Goal: Task Accomplishment & Management: Use online tool/utility

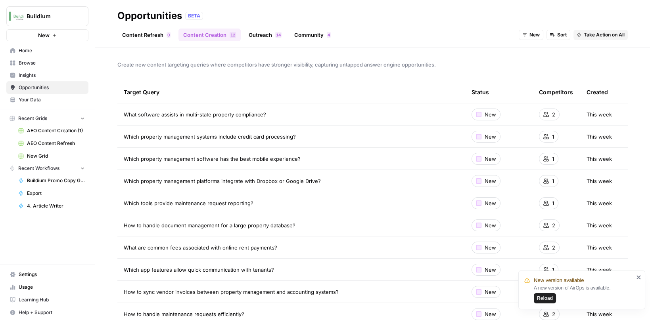
click at [30, 96] on span "Your Data" at bounding box center [52, 99] width 66 height 7
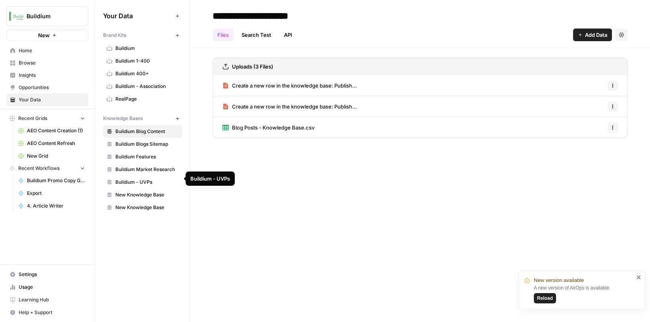
click at [139, 169] on span "Buildium Market Research" at bounding box center [146, 169] width 63 height 7
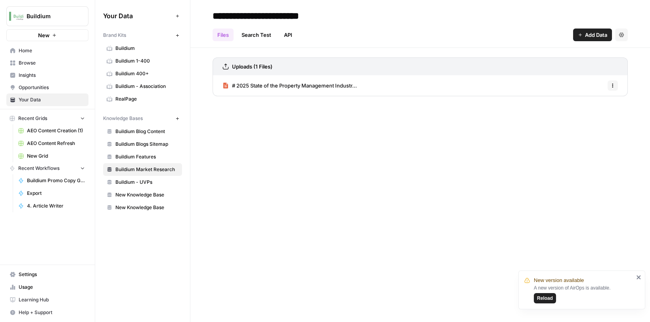
click at [257, 88] on span "# 2025 State of the Property Management Industr..." at bounding box center [294, 86] width 125 height 8
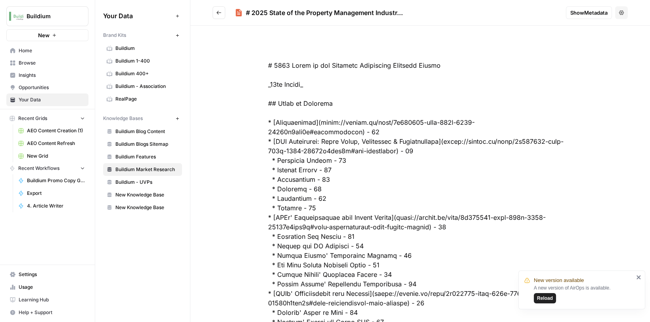
click at [29, 50] on span "Home" at bounding box center [52, 50] width 66 height 7
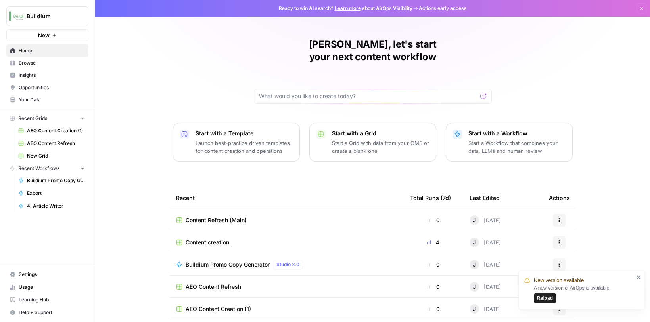
click at [29, 51] on span "Home" at bounding box center [52, 50] width 66 height 7
click at [29, 67] on link "Browse" at bounding box center [47, 63] width 82 height 13
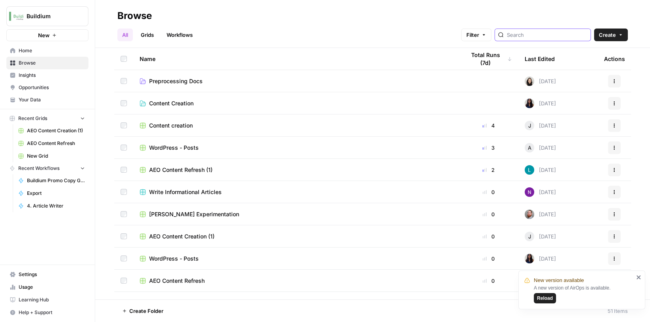
click at [540, 38] on input "search" at bounding box center [546, 35] width 80 height 8
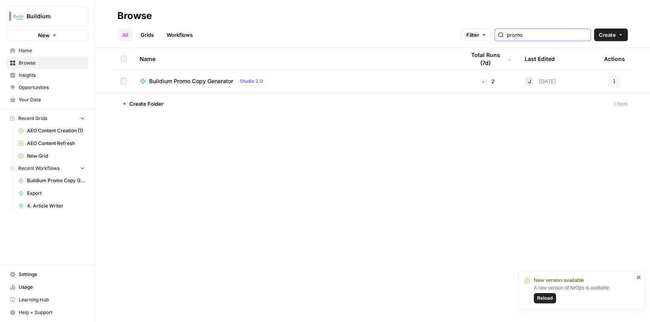
type input "promo"
click at [210, 82] on span "Buildium Promo Copy Generator" at bounding box center [191, 81] width 84 height 8
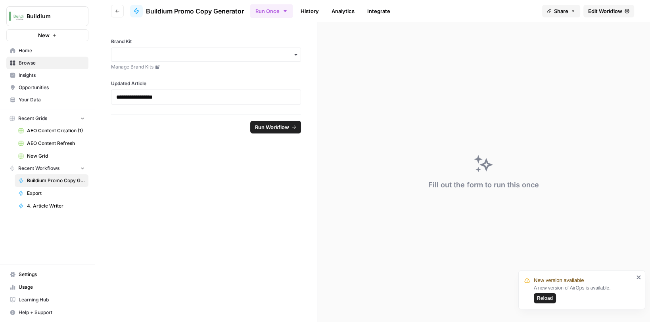
click at [110, 15] on header "Go back Buildium Promo Copy Generator Run Once History Analytics Integrate Shar…" at bounding box center [372, 11] width 554 height 22
click at [116, 9] on icon "button" at bounding box center [117, 11] width 5 height 5
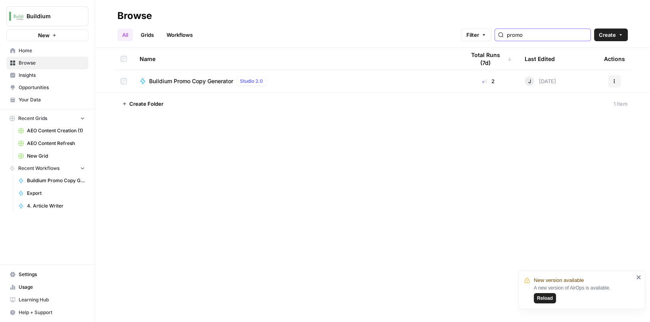
click at [535, 36] on input "promo" at bounding box center [546, 35] width 80 height 8
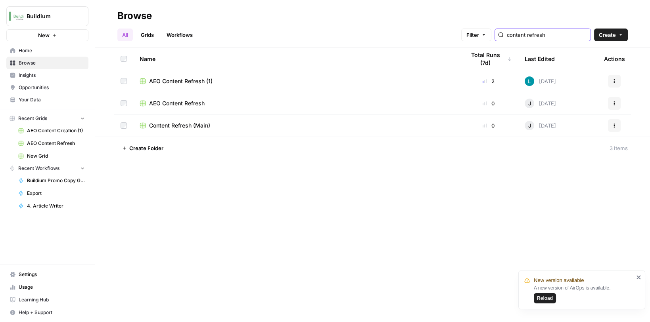
type input "content refresh"
click at [262, 130] on td "Content Refresh (Main)" at bounding box center [295, 126] width 325 height 22
click at [194, 123] on span "Content Refresh (Main)" at bounding box center [179, 126] width 61 height 8
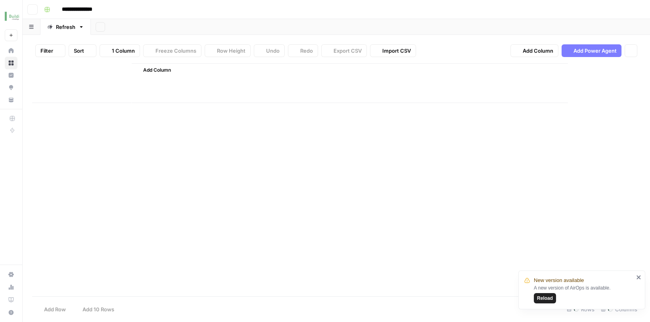
type input "**********"
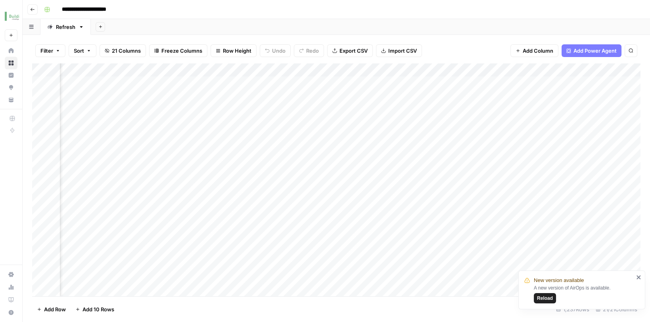
scroll to position [0, 1223]
click at [245, 82] on div "Add Column" at bounding box center [336, 180] width 608 height 235
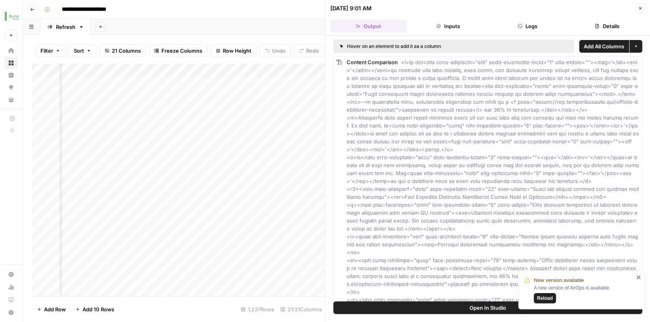
click at [298, 120] on div "Add Column" at bounding box center [178, 180] width 292 height 235
click at [641, 6] on icon "button" at bounding box center [639, 8] width 5 height 5
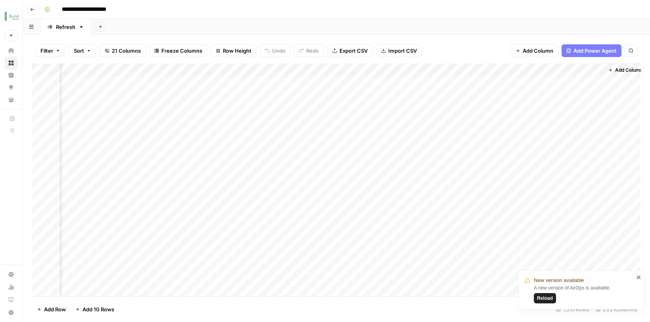
scroll to position [0, 1319]
click at [34, 10] on icon "button" at bounding box center [32, 9] width 5 height 5
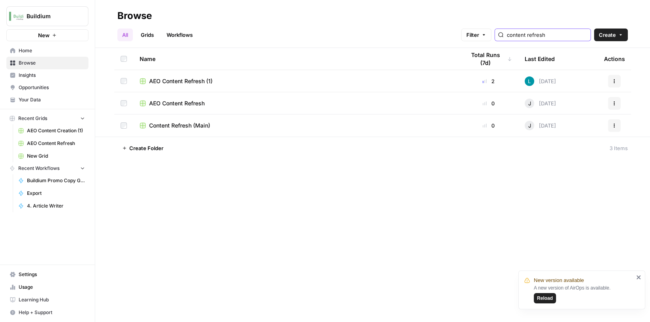
click at [551, 33] on input "content refresh" at bounding box center [546, 35] width 80 height 8
click at [550, 34] on input "content refresh" at bounding box center [546, 35] width 80 height 8
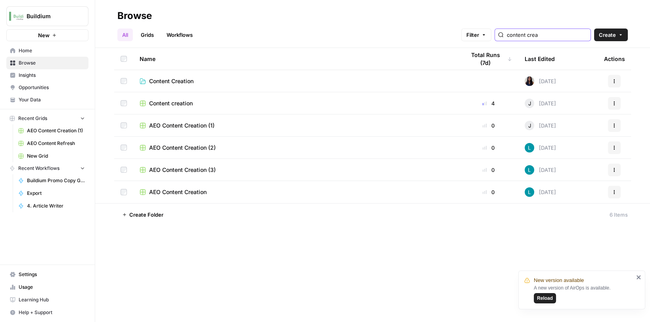
type input "content crea"
click at [180, 105] on span "Content creation" at bounding box center [171, 103] width 44 height 8
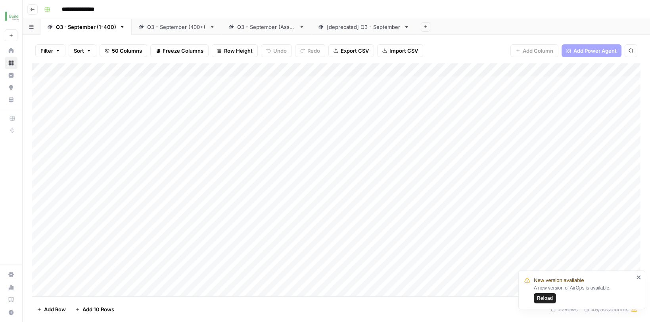
click at [163, 29] on div "Q3 - September (400+)" at bounding box center [176, 27] width 59 height 8
click at [486, 104] on div "Add Column" at bounding box center [336, 96] width 608 height 67
click at [518, 102] on div "Add Column" at bounding box center [336, 96] width 608 height 67
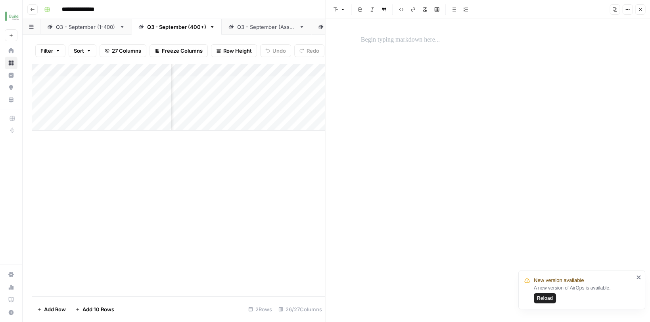
click at [401, 42] on p at bounding box center [488, 40] width 254 height 10
click at [91, 122] on div "Add Column" at bounding box center [178, 96] width 292 height 67
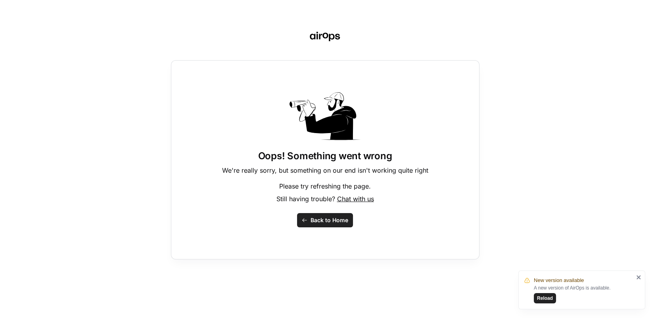
click at [314, 220] on span "Back to Home" at bounding box center [329, 220] width 38 height 8
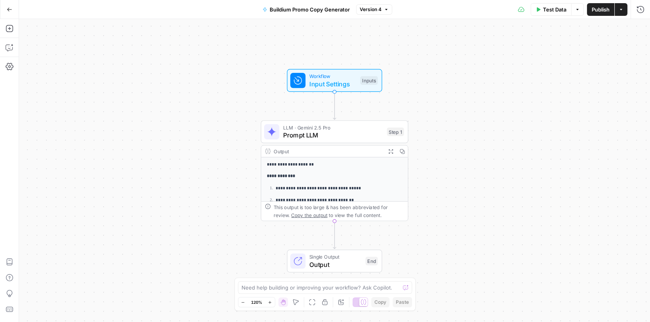
click at [289, 185] on li "**********" at bounding box center [338, 189] width 128 height 8
click at [325, 178] on p "**********" at bounding box center [334, 175] width 135 height 7
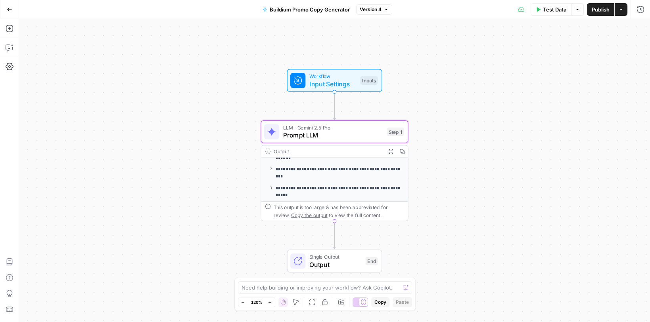
scroll to position [113, 0]
click at [343, 137] on span "Prompt LLM" at bounding box center [333, 135] width 100 height 10
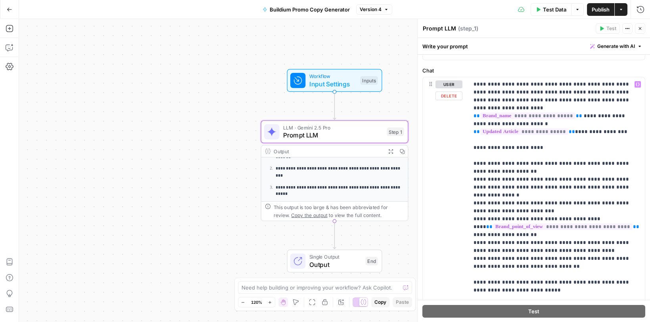
scroll to position [68, 0]
click at [521, 156] on p "**********" at bounding box center [556, 208] width 167 height 254
click at [591, 8] on span "Publish" at bounding box center [600, 10] width 18 height 8
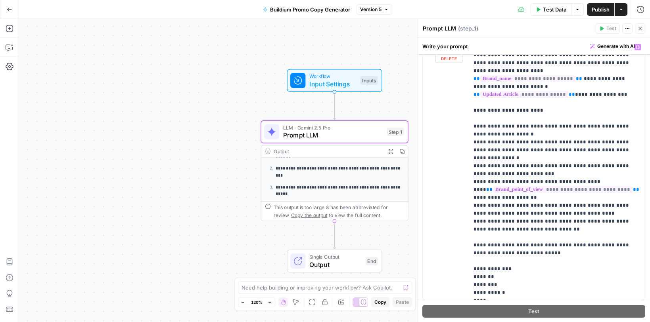
scroll to position [100, 0]
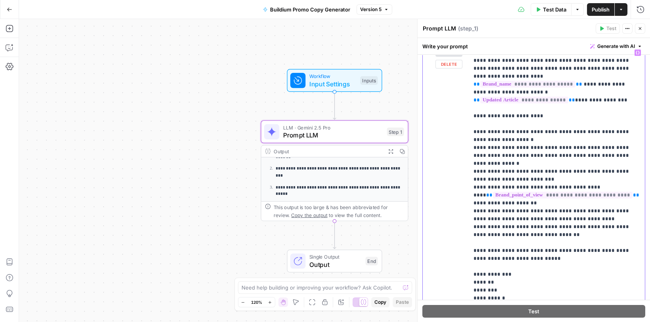
click at [530, 210] on p "**********" at bounding box center [556, 176] width 167 height 254
click at [534, 220] on p "**********" at bounding box center [556, 176] width 167 height 254
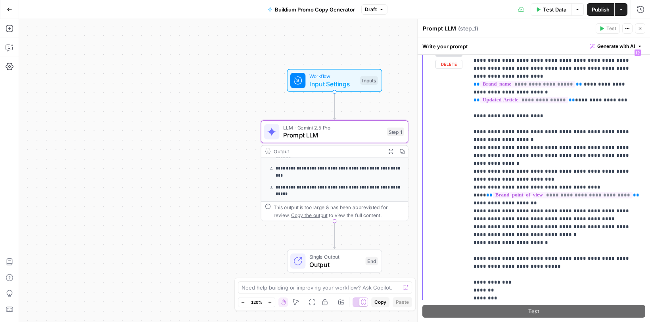
click at [488, 228] on p "**********" at bounding box center [556, 180] width 167 height 262
click at [507, 227] on p "**********" at bounding box center [556, 180] width 167 height 262
drag, startPoint x: 539, startPoint y: 225, endPoint x: 476, endPoint y: 224, distance: 63.0
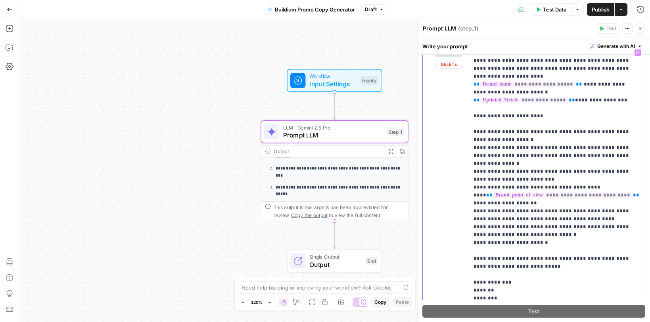
click at [476, 224] on p "**********" at bounding box center [556, 180] width 167 height 262
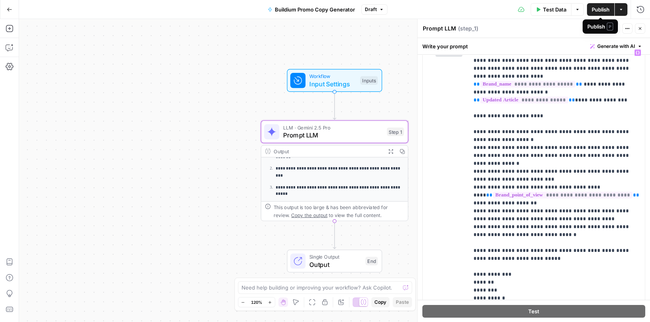
click at [597, 13] on button "Publish" at bounding box center [600, 9] width 27 height 13
click at [621, 9] on icon "button" at bounding box center [620, 9] width 2 height 1
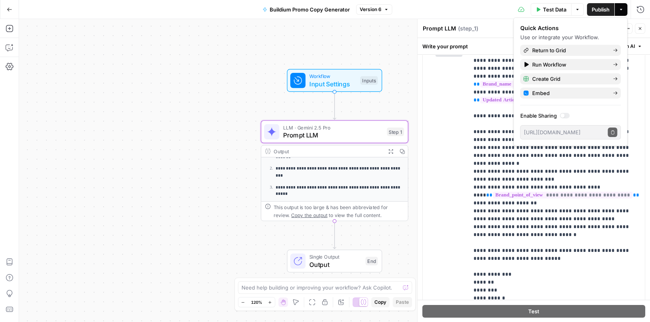
click at [492, 13] on div "Test Data Options Publish Actions Run History" at bounding box center [521, 9] width 258 height 19
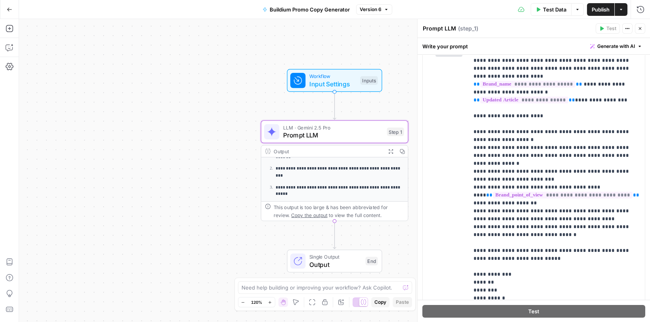
click at [627, 29] on icon "button" at bounding box center [627, 28] width 5 height 5
click at [498, 14] on div "Test Data Options Publish Actions Run History" at bounding box center [521, 9] width 258 height 19
click at [638, 29] on icon "button" at bounding box center [639, 28] width 5 height 5
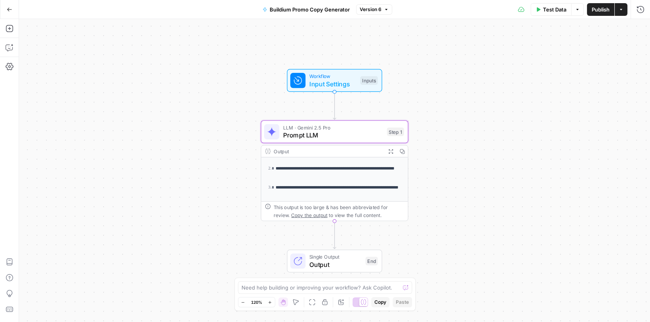
click at [11, 8] on icon "button" at bounding box center [10, 10] width 6 height 6
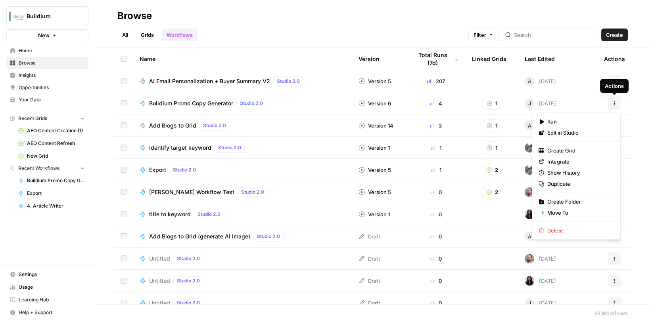
click at [610, 102] on button "Actions" at bounding box center [614, 103] width 13 height 13
click at [560, 183] on span "Duplicate" at bounding box center [578, 184] width 63 height 8
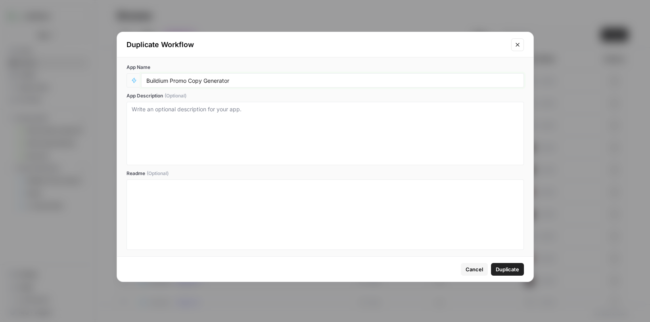
click at [237, 83] on input "Buildium Promo Copy Generator" at bounding box center [332, 80] width 372 height 7
type input "Buildium Promo Copy Generator (Refreshes)"
click at [508, 268] on span "Duplicate" at bounding box center [506, 270] width 23 height 8
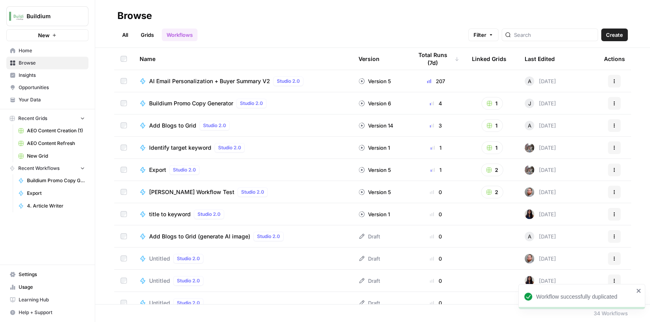
click at [216, 107] on div "Buildium Promo Copy Generator Studio 2.0" at bounding box center [209, 104] width 120 height 10
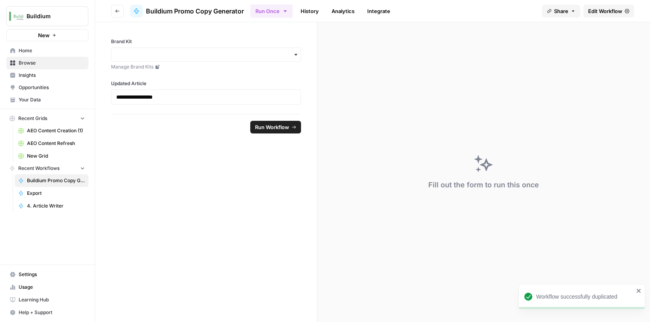
click at [229, 14] on span "Buildium Promo Copy Generator" at bounding box center [195, 11] width 98 height 10
click at [115, 15] on button "Go back" at bounding box center [117, 11] width 13 height 13
click at [596, 10] on span "Edit Workflow" at bounding box center [605, 11] width 34 height 8
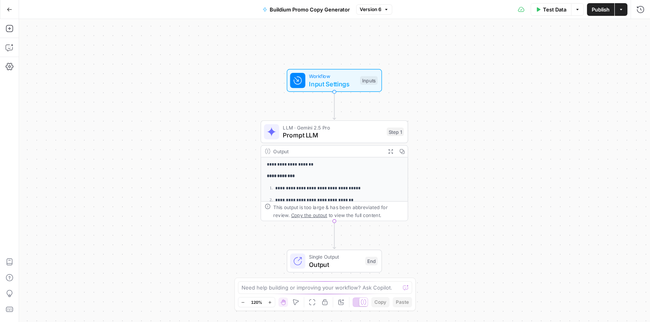
click at [274, 11] on span "Buildium Promo Copy Generator" at bounding box center [309, 10] width 80 height 8
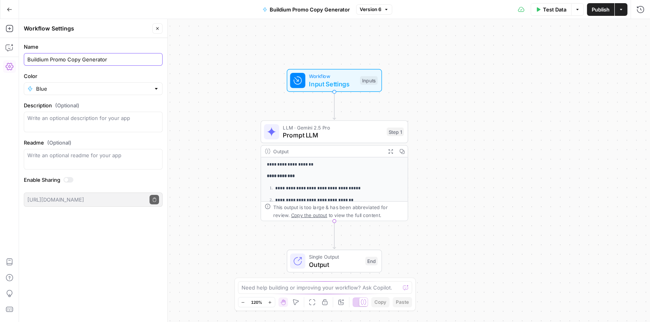
click at [119, 59] on input "Buildium Promo Copy Generator" at bounding box center [93, 59] width 132 height 8
type input "Buildium Promo Copy Generator (Net New)"
click at [230, 56] on div "**********" at bounding box center [334, 170] width 631 height 303
click at [156, 30] on icon "button" at bounding box center [157, 28] width 5 height 5
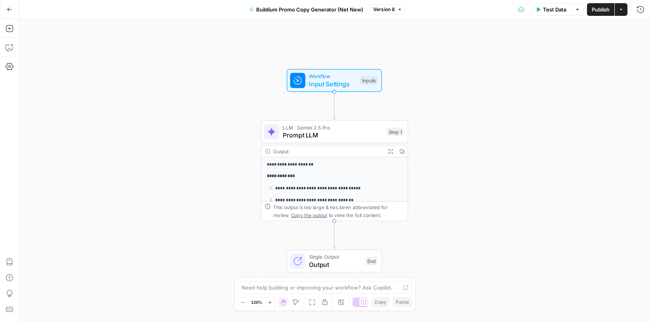
click at [7, 9] on icon "button" at bounding box center [9, 10] width 5 height 4
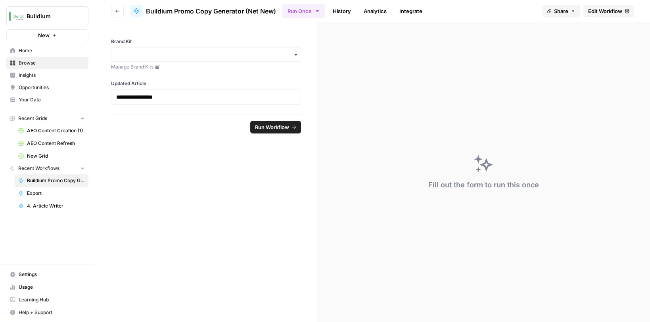
click at [7, 9] on button "Buildium" at bounding box center [47, 16] width 82 height 20
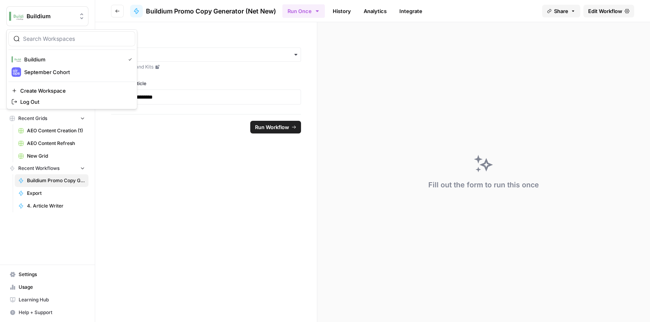
click at [116, 11] on icon "button" at bounding box center [117, 11] width 4 height 3
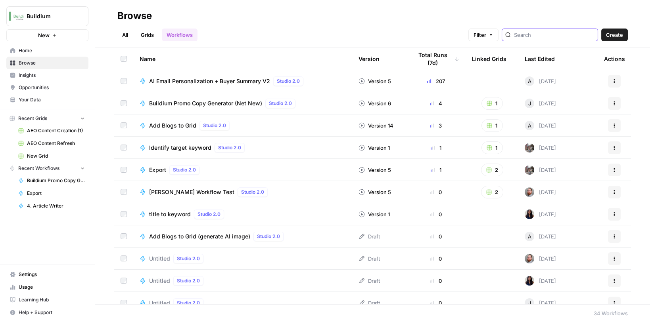
click at [540, 36] on input "search" at bounding box center [554, 35] width 80 height 8
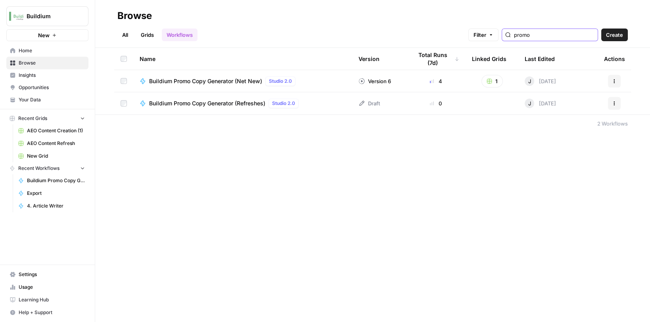
type input "promo"
click at [259, 104] on span "Buildium Promo Copy Generator (Refreshes)" at bounding box center [207, 103] width 116 height 8
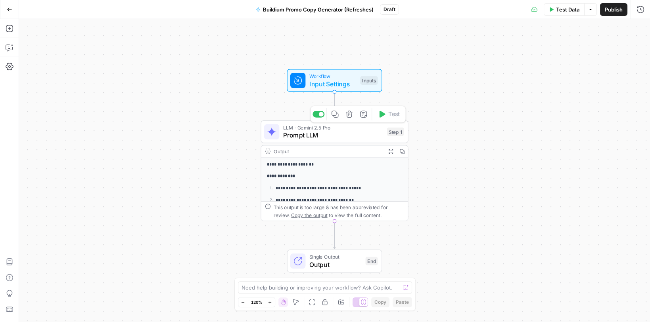
click at [302, 135] on span "Prompt LLM" at bounding box center [333, 135] width 100 height 10
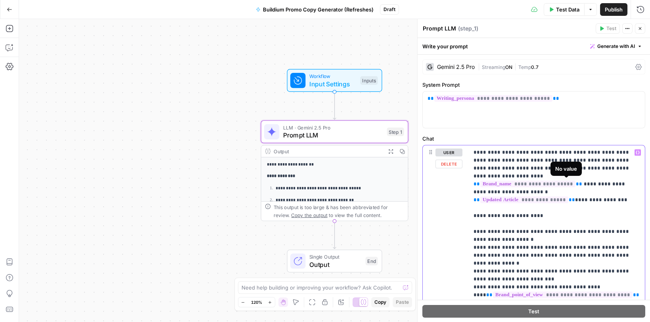
click at [552, 197] on span "**********" at bounding box center [524, 200] width 88 height 7
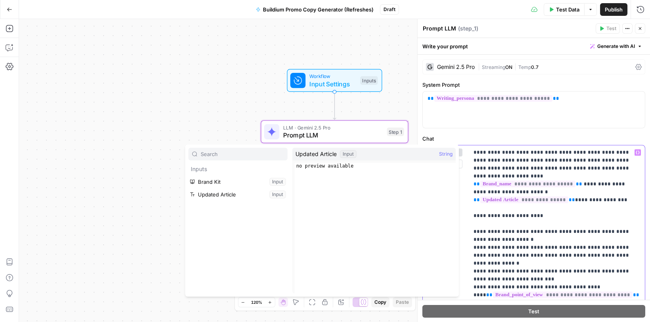
click at [636, 177] on p "**********" at bounding box center [556, 276] width 167 height 254
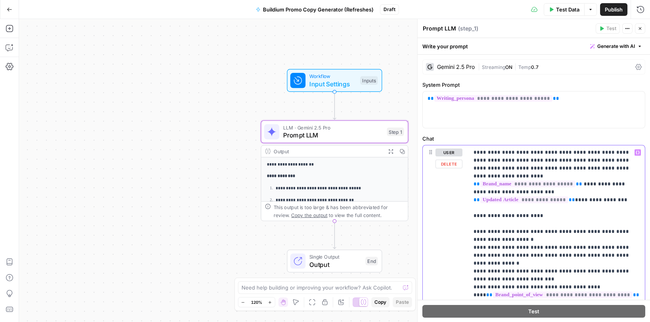
click at [477, 184] on p "**********" at bounding box center [556, 276] width 167 height 254
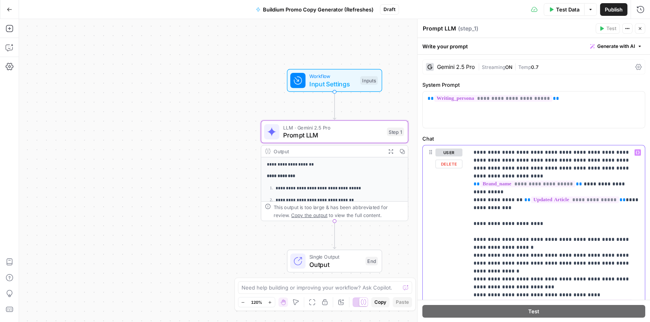
click at [481, 183] on p "**********" at bounding box center [556, 280] width 167 height 262
click at [267, 101] on div "**********" at bounding box center [334, 170] width 631 height 303
click at [641, 30] on icon "button" at bounding box center [639, 28] width 5 height 5
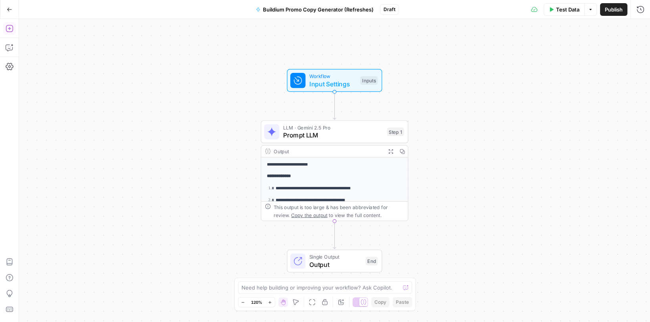
click at [8, 28] on icon "button" at bounding box center [10, 29] width 8 height 8
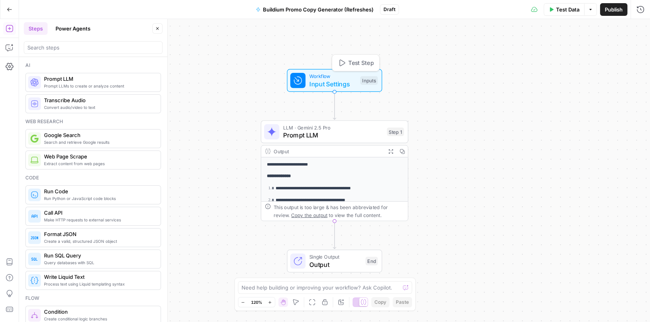
click at [314, 84] on span "Input Settings" at bounding box center [332, 84] width 47 height 10
click at [486, 124] on button "Add Field" at bounding box center [527, 120] width 206 height 13
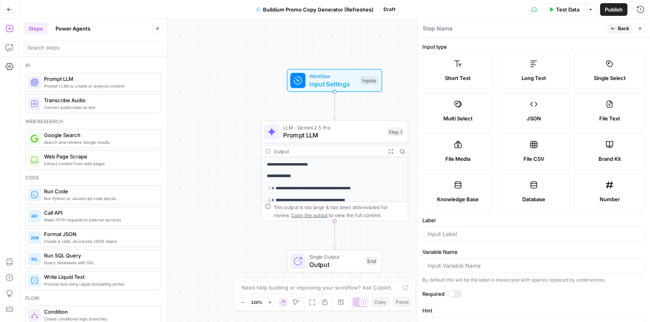
click at [455, 73] on label "Short Text" at bounding box center [457, 71] width 71 height 36
click at [462, 233] on input "Label" at bounding box center [533, 234] width 212 height 8
type input "Refreshed Article"
click at [622, 27] on span "Back" at bounding box center [622, 28] width 11 height 7
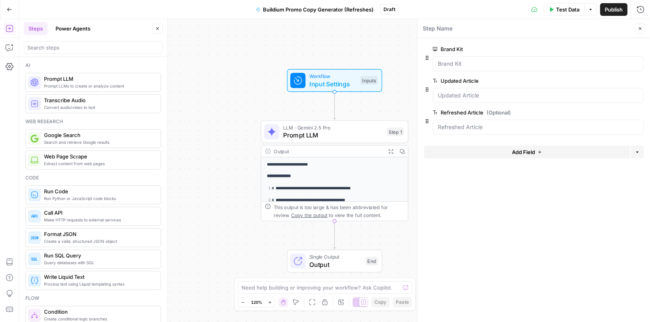
click at [351, 134] on span "Prompt LLM" at bounding box center [333, 135] width 100 height 10
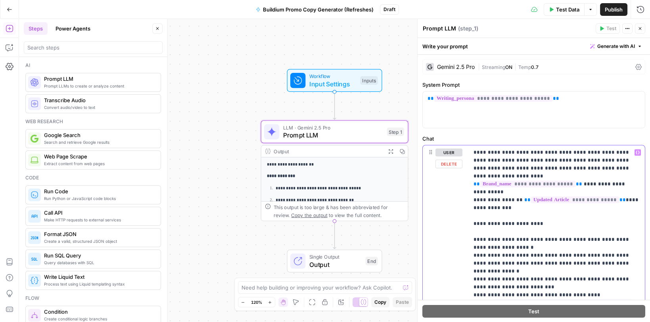
click at [640, 178] on div "**********" at bounding box center [556, 275] width 176 height 260
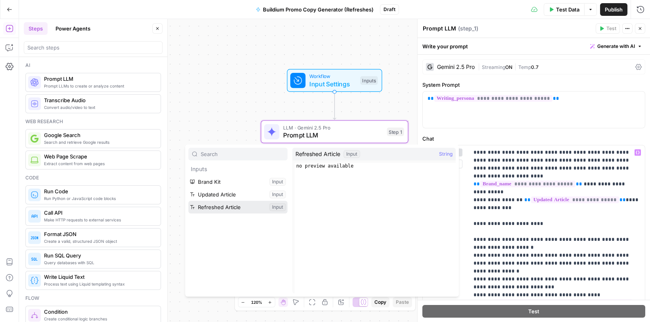
click at [220, 210] on button "Select variable Refreshed Article" at bounding box center [237, 207] width 99 height 13
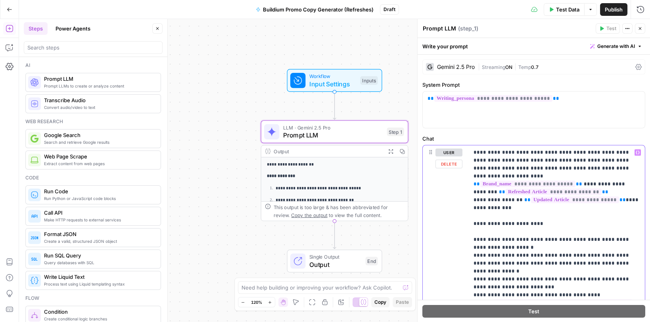
drag, startPoint x: 476, startPoint y: 192, endPoint x: 495, endPoint y: 192, distance: 19.4
click at [495, 192] on p "**********" at bounding box center [556, 280] width 167 height 262
drag, startPoint x: 498, startPoint y: 199, endPoint x: 479, endPoint y: 201, distance: 19.1
click at [479, 201] on p "**********" at bounding box center [556, 280] width 167 height 262
drag, startPoint x: 520, startPoint y: 191, endPoint x: 468, endPoint y: 191, distance: 52.3
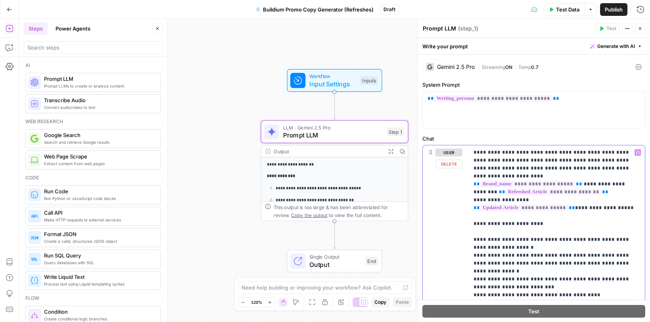
click at [468, 191] on div "**********" at bounding box center [556, 279] width 176 height 268
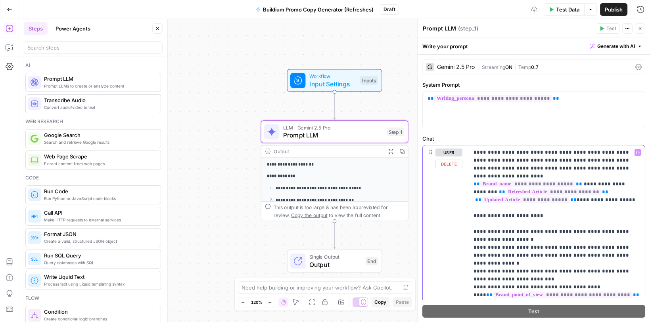
click at [470, 185] on div "**********" at bounding box center [556, 275] width 176 height 260
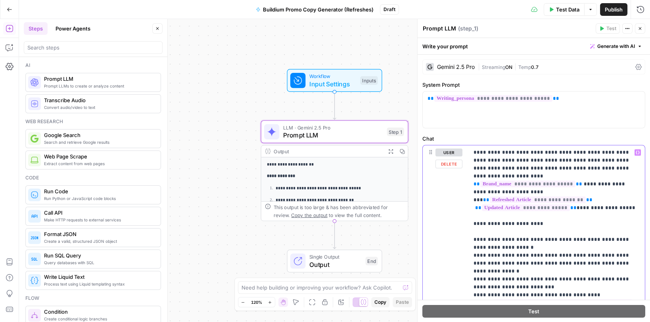
drag, startPoint x: 569, startPoint y: 191, endPoint x: 474, endPoint y: 190, distance: 94.7
click at [474, 190] on p "**********" at bounding box center [556, 276] width 167 height 254
click at [518, 216] on p "**********" at bounding box center [556, 276] width 167 height 254
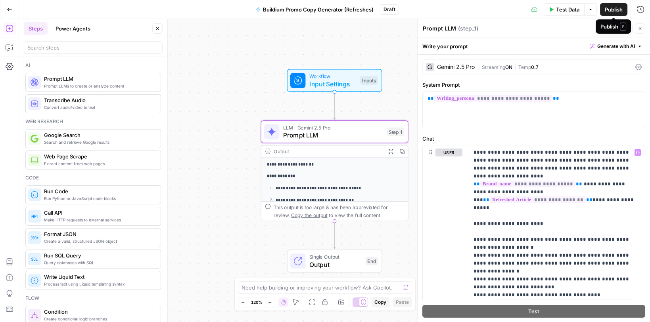
click at [607, 8] on span "Publish" at bounding box center [613, 10] width 18 height 8
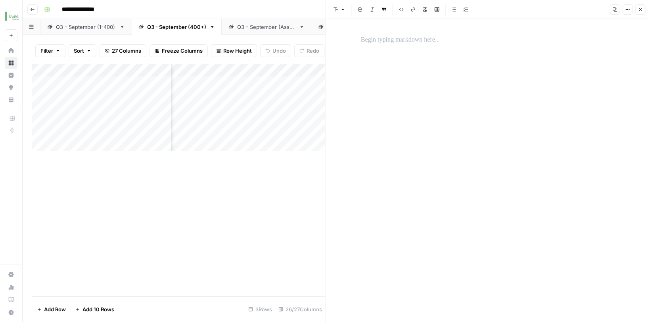
click at [639, 9] on icon "button" at bounding box center [639, 9] width 5 height 5
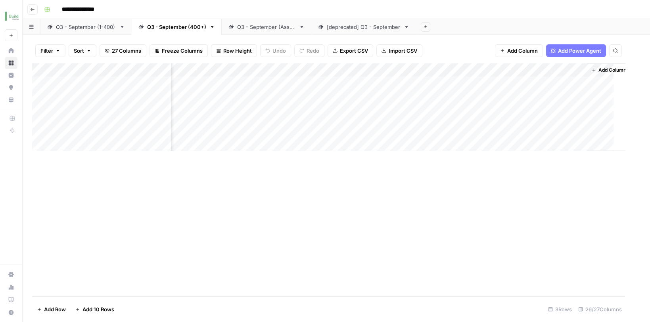
scroll to position [0, 1417]
click at [430, 126] on div "Add Column" at bounding box center [336, 107] width 608 height 88
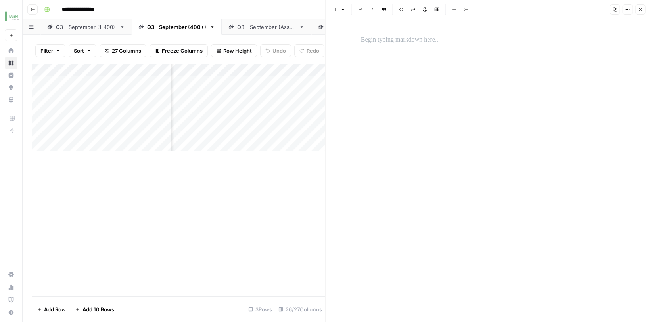
click at [407, 40] on p at bounding box center [488, 40] width 254 height 10
click at [379, 50] on div "*" at bounding box center [487, 170] width 263 height 303
click at [377, 41] on p "*" at bounding box center [488, 40] width 254 height 10
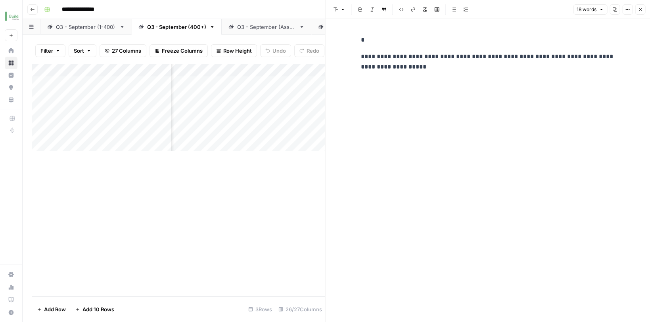
click at [361, 55] on p "**********" at bounding box center [488, 62] width 254 height 21
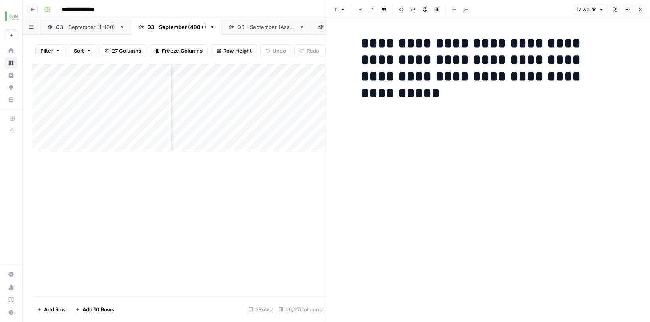
click at [521, 78] on h1 "**********" at bounding box center [488, 60] width 254 height 50
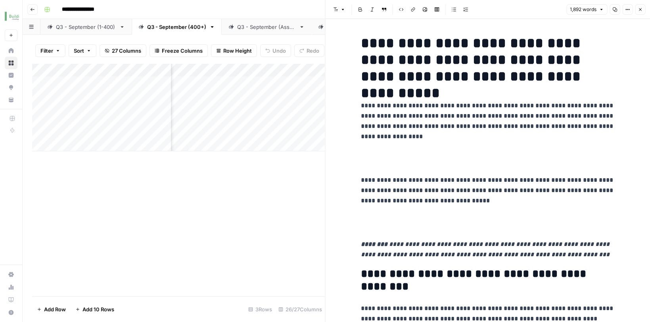
click at [638, 12] on button "Close" at bounding box center [639, 9] width 10 height 10
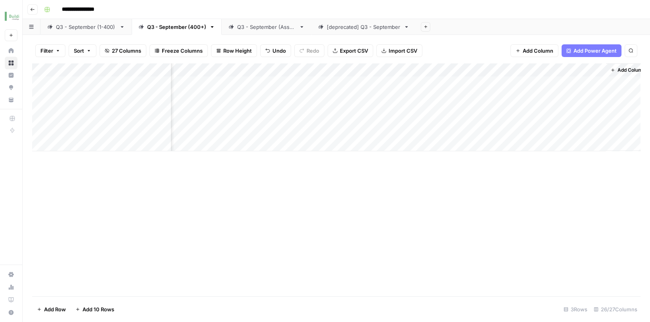
scroll to position [0, 1427]
click at [607, 66] on button "Add Column" at bounding box center [618, 70] width 41 height 10
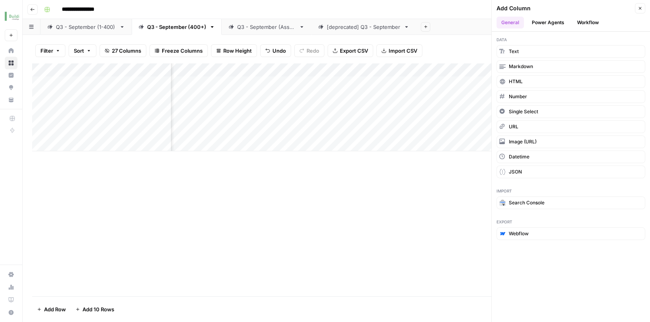
click at [590, 24] on button "Workflow" at bounding box center [587, 23] width 31 height 12
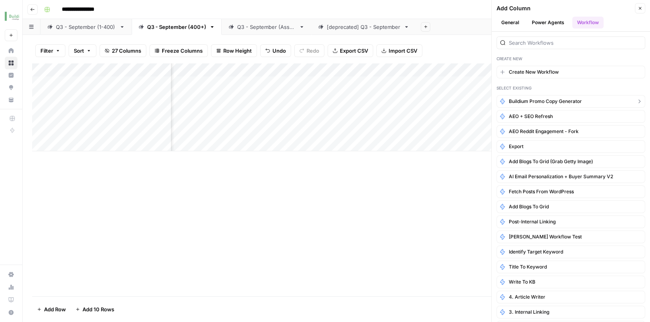
click at [548, 99] on span "Buildium Promo Copy Generator" at bounding box center [544, 101] width 73 height 7
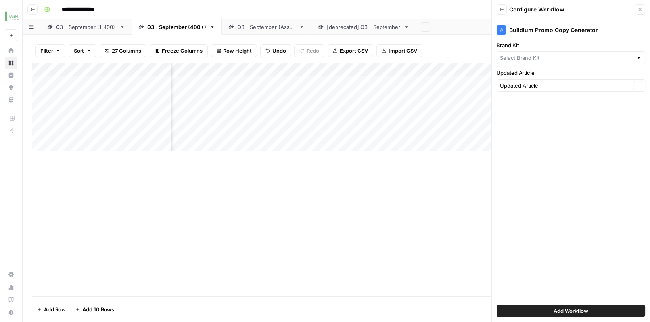
type input "Buildium - Association"
click at [556, 57] on input "Brand Kit" at bounding box center [565, 58] width 130 height 8
click at [530, 97] on span "Buildium 400+" at bounding box center [569, 98] width 132 height 8
type input "Buildium 400+"
click at [546, 313] on button "Add Workflow" at bounding box center [570, 311] width 149 height 13
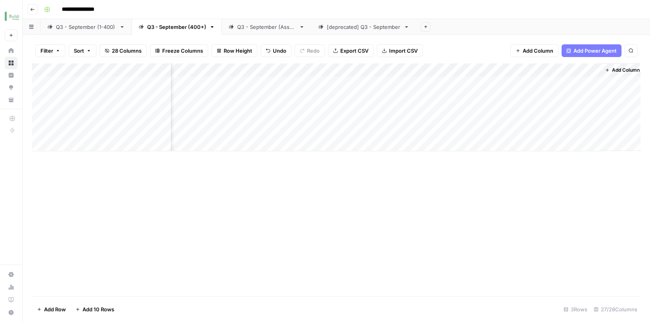
scroll to position [0, 1543]
click at [537, 121] on div "Add Column" at bounding box center [336, 107] width 608 height 88
click at [91, 27] on div "Q3 - September (1-400)" at bounding box center [86, 27] width 60 height 8
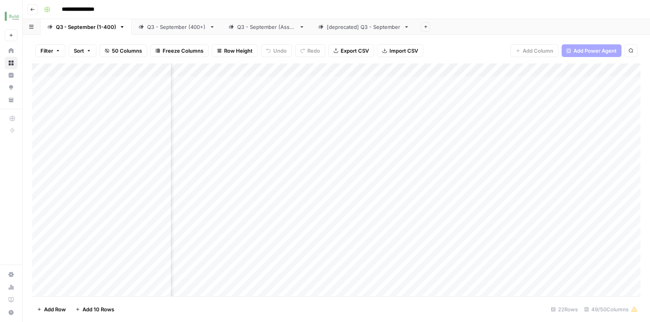
scroll to position [0, 3112]
click at [580, 69] on div "Add Column" at bounding box center [336, 180] width 608 height 235
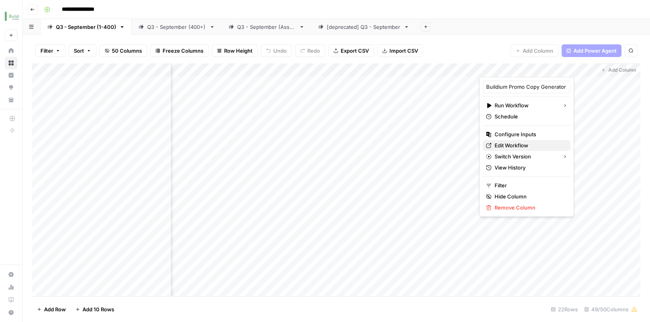
click at [512, 145] on span "Edit Workflow" at bounding box center [528, 145] width 69 height 8
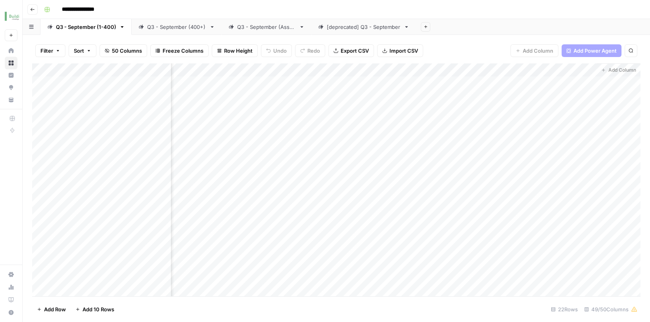
click at [580, 68] on div "Add Column" at bounding box center [336, 180] width 608 height 235
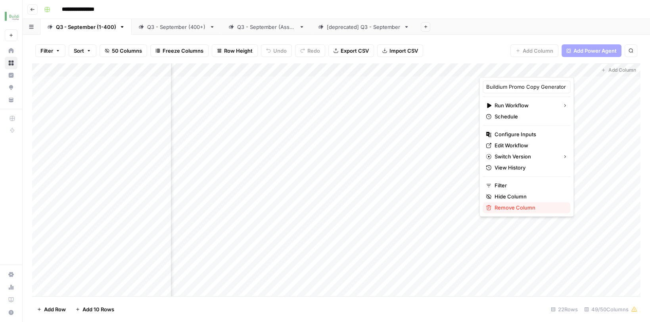
click at [520, 206] on span "Remove Column" at bounding box center [528, 208] width 69 height 8
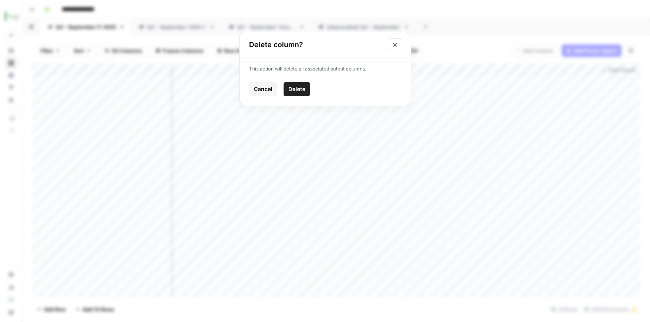
click at [294, 86] on span "Delete" at bounding box center [296, 89] width 17 height 8
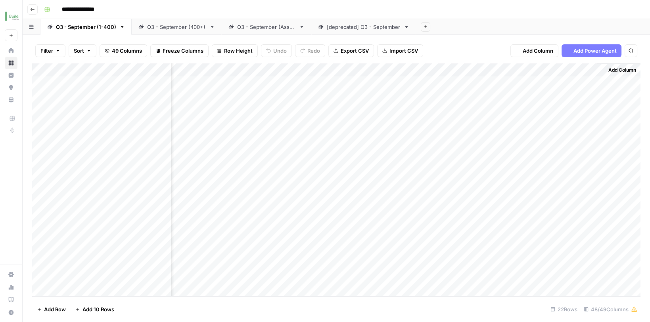
scroll to position [0, 2996]
click at [621, 70] on span "Add Column" at bounding box center [622, 70] width 28 height 7
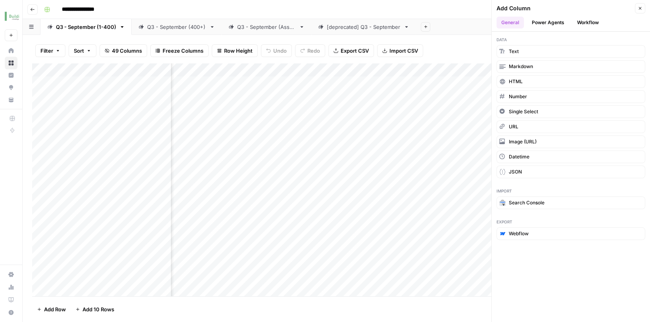
click at [590, 21] on button "Workflow" at bounding box center [587, 23] width 31 height 12
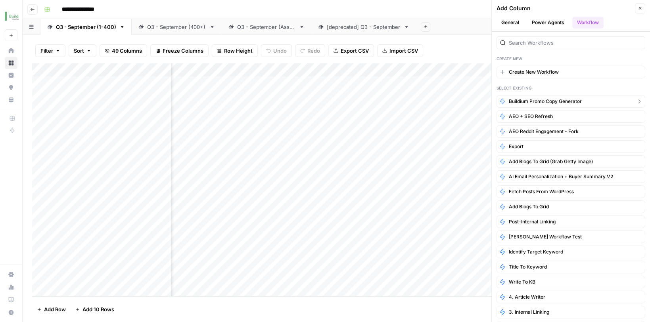
click at [545, 101] on span "Buildium Promo Copy Generator" at bounding box center [544, 101] width 73 height 7
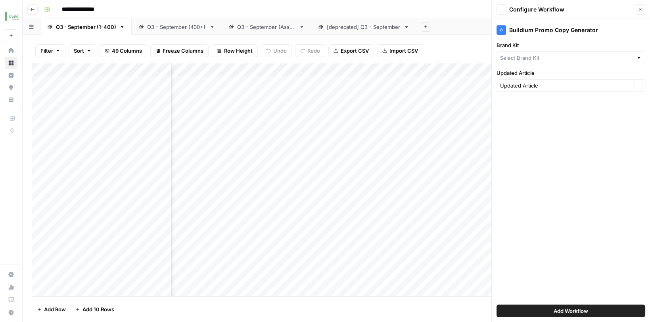
type input "Buildium 400+"
click at [521, 61] on input "Brand Kit" at bounding box center [565, 58] width 130 height 8
click at [519, 107] on span "Buildium 1-400" at bounding box center [569, 109] width 132 height 8
type input "Buildium 1-400"
click at [544, 311] on button "Add Workflow" at bounding box center [570, 311] width 149 height 13
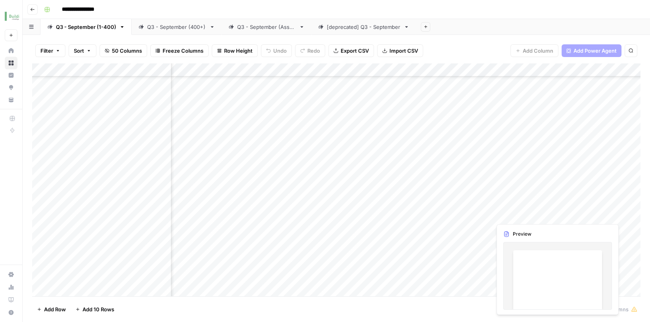
scroll to position [244, 3052]
click at [598, 227] on div "Add Column" at bounding box center [336, 180] width 608 height 235
click at [162, 28] on div "Q3 - September (400+)" at bounding box center [176, 27] width 59 height 8
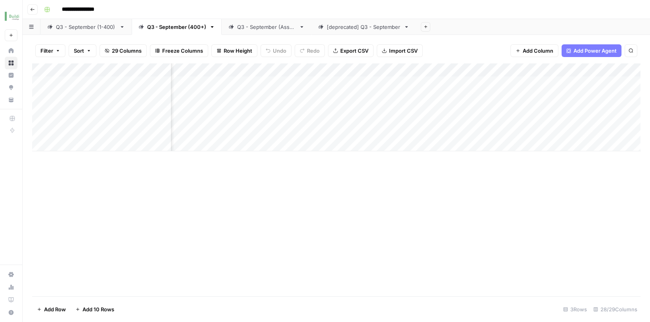
scroll to position [0, 1614]
click at [507, 121] on div "Add Column" at bounding box center [336, 107] width 608 height 88
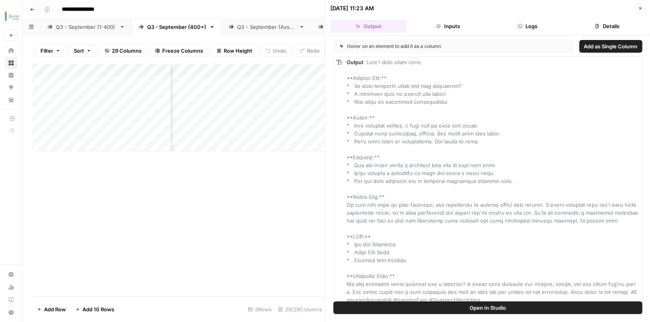
click at [640, 6] on icon "button" at bounding box center [639, 8] width 5 height 5
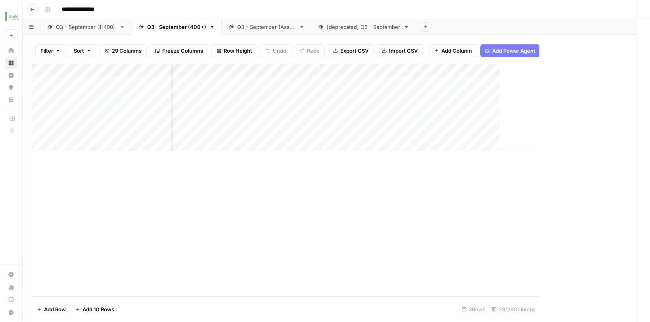
scroll to position [0, 1605]
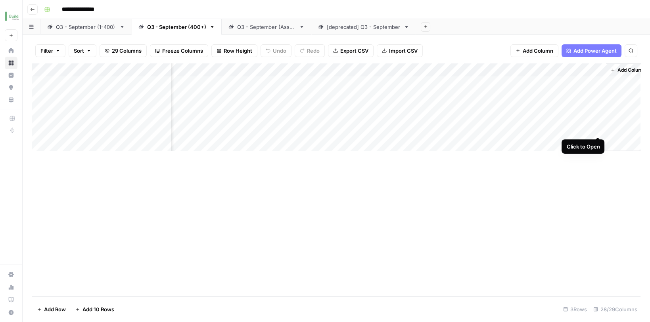
click at [598, 120] on div "Add Column" at bounding box center [336, 107] width 608 height 88
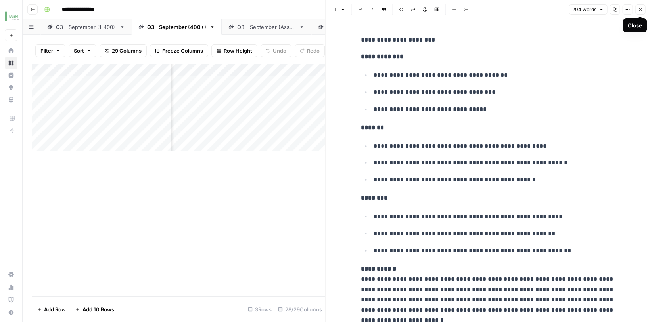
click at [641, 10] on icon "button" at bounding box center [639, 9] width 5 height 5
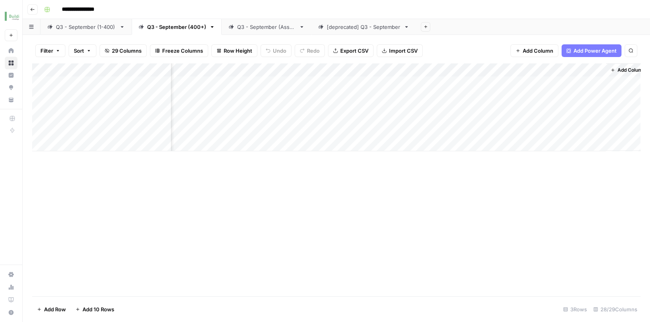
click at [88, 32] on link "Q3 - September (1-400)" at bounding box center [85, 27] width 91 height 16
click at [576, 229] on div "Add Column" at bounding box center [336, 180] width 608 height 235
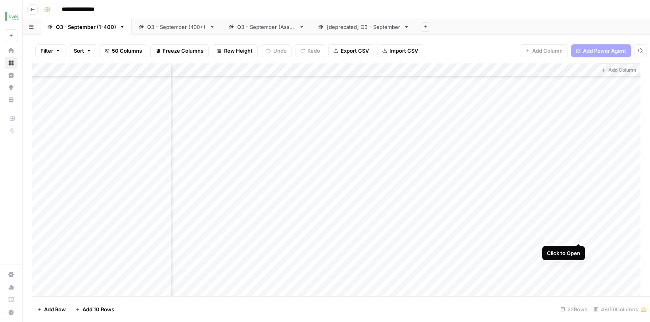
scroll to position [244, 3107]
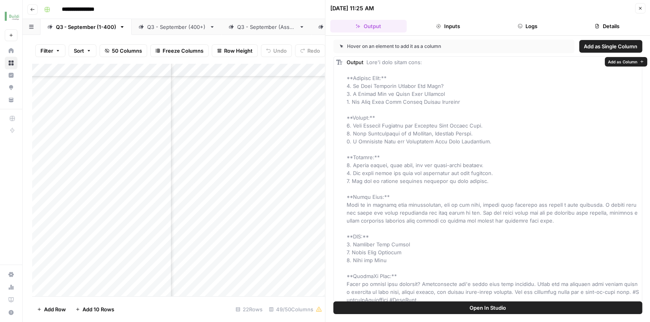
drag, startPoint x: 346, startPoint y: 85, endPoint x: 363, endPoint y: 99, distance: 22.0
click at [363, 99] on span at bounding box center [492, 181] width 292 height 244
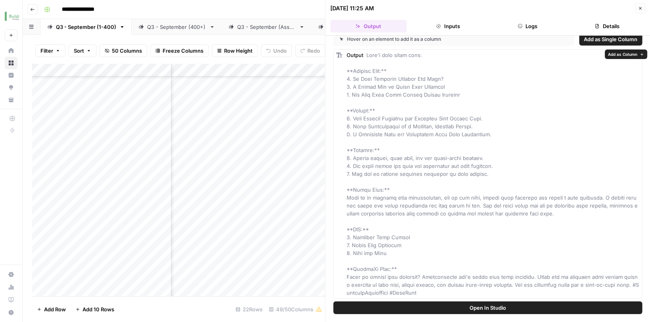
click at [373, 200] on span at bounding box center [492, 174] width 292 height 244
drag, startPoint x: 347, startPoint y: 197, endPoint x: 552, endPoint y: 210, distance: 205.7
click at [552, 210] on div "Output" at bounding box center [492, 174] width 293 height 246
copy span "Many of us started with spreadsheets, but as you grow, manual rent tracking can…"
click at [32, 8] on icon "button" at bounding box center [32, 9] width 5 height 5
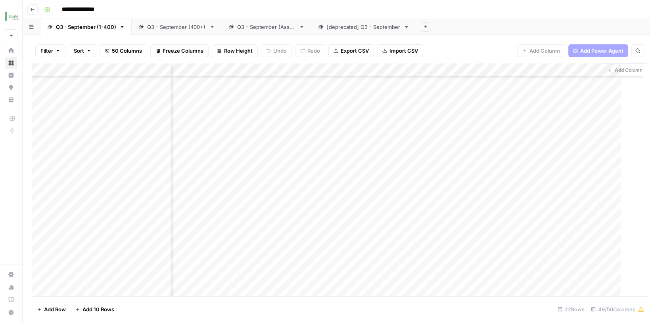
scroll to position [244, 3103]
click at [32, 8] on icon "button" at bounding box center [32, 9] width 5 height 5
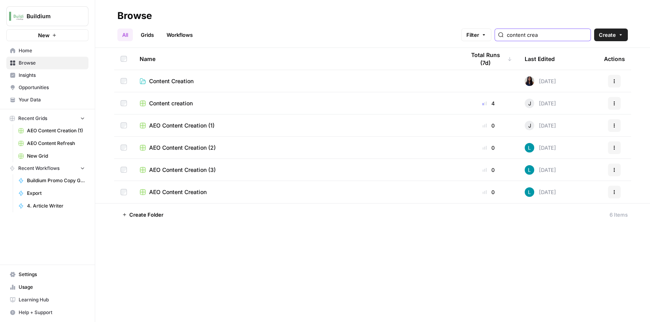
click at [550, 34] on input "content crea" at bounding box center [546, 35] width 80 height 8
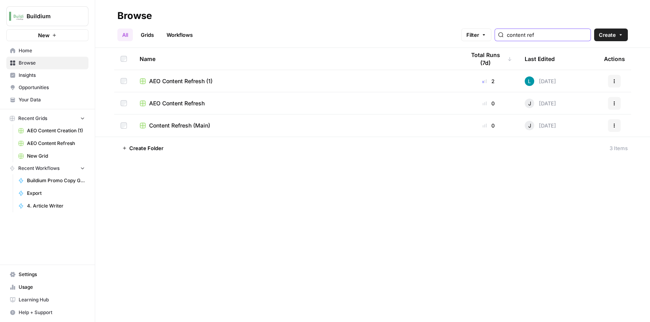
type input "content ref"
click at [198, 124] on span "Content Refresh (Main)" at bounding box center [179, 126] width 61 height 8
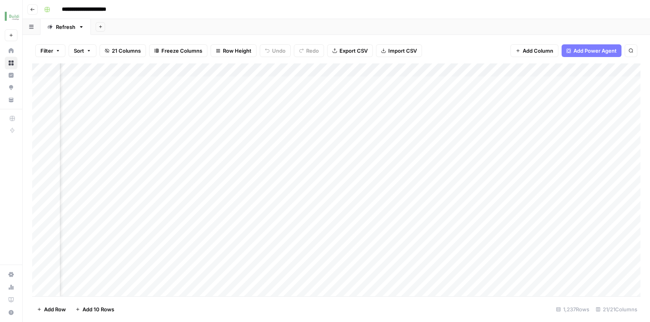
scroll to position [0, 567]
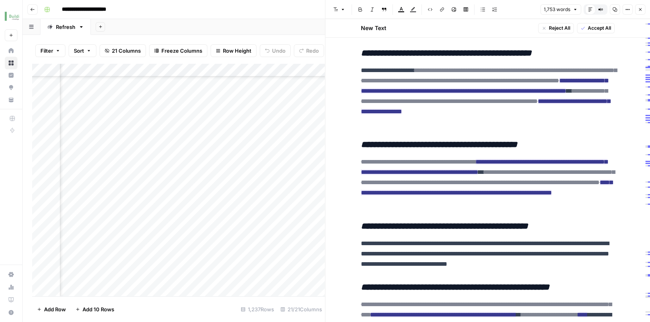
scroll to position [1782, 0]
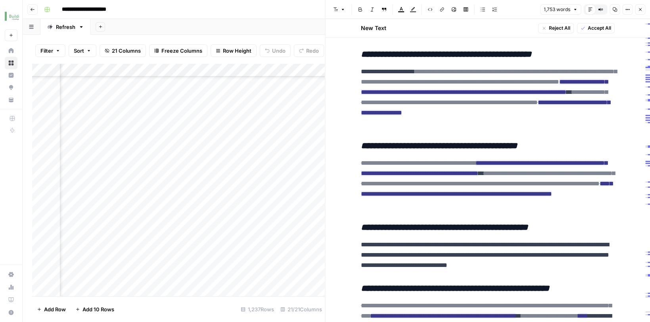
click at [396, 85] on del "**********" at bounding box center [489, 77] width 256 height 16
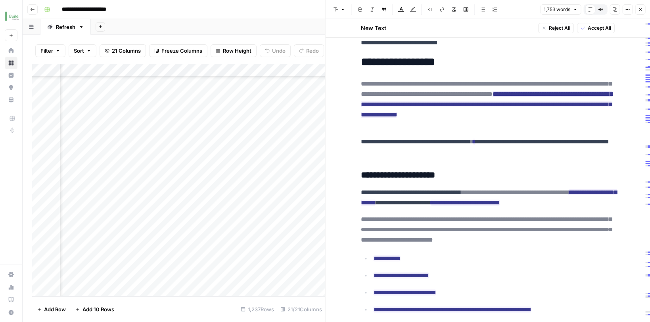
scroll to position [183, 0]
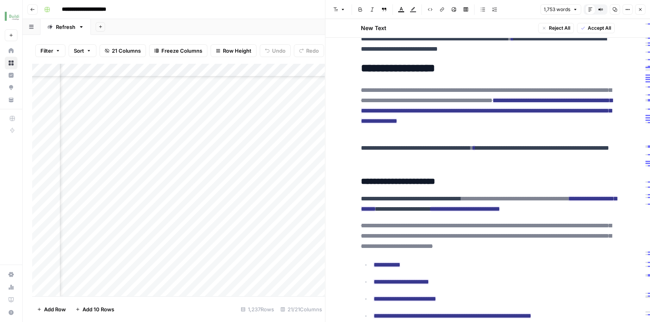
click at [589, 32] on button "Accept All" at bounding box center [596, 28] width 38 height 10
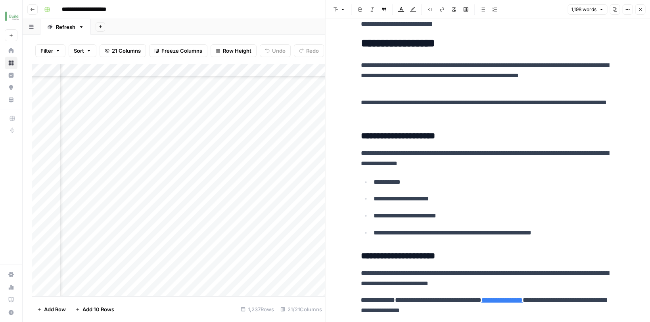
scroll to position [0, 0]
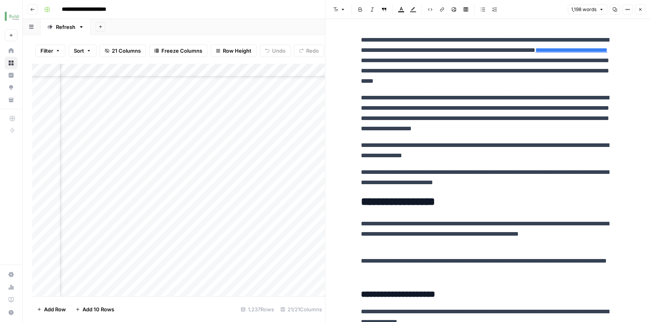
click at [640, 9] on icon "button" at bounding box center [639, 9] width 5 height 5
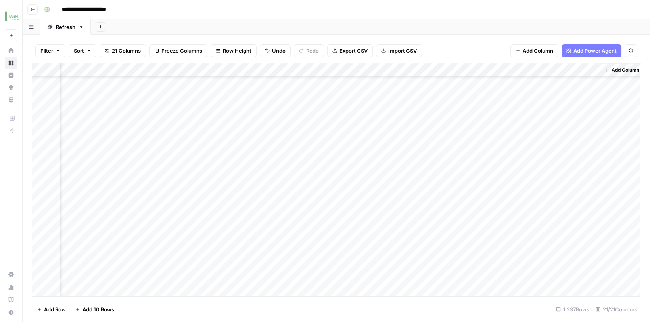
scroll to position [2641, 1319]
click at [559, 93] on div "Add Column" at bounding box center [336, 180] width 608 height 235
click at [519, 95] on div "Add Column" at bounding box center [336, 180] width 608 height 235
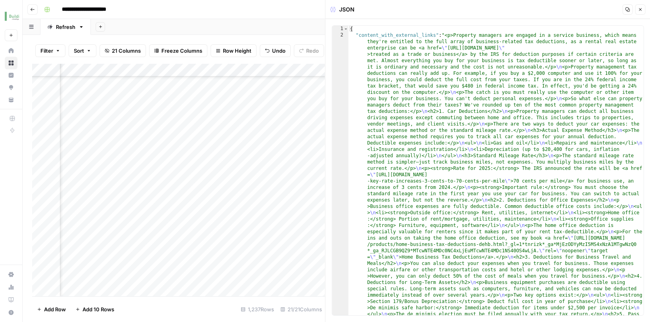
click at [639, 11] on icon "button" at bounding box center [639, 9] width 5 height 5
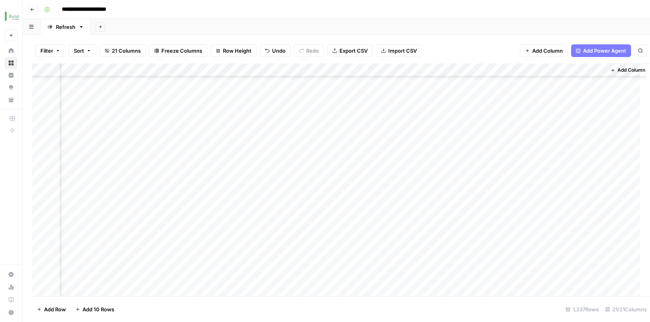
scroll to position [2641, 1309]
click at [600, 94] on div "Add Column" at bounding box center [336, 180] width 608 height 235
click at [619, 70] on span "Add Column" at bounding box center [631, 70] width 28 height 7
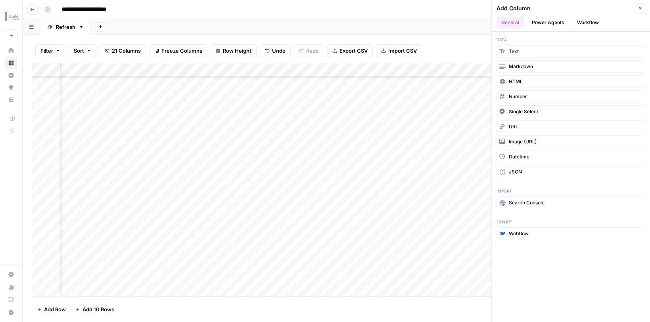
click at [582, 23] on button "Workflow" at bounding box center [587, 23] width 31 height 12
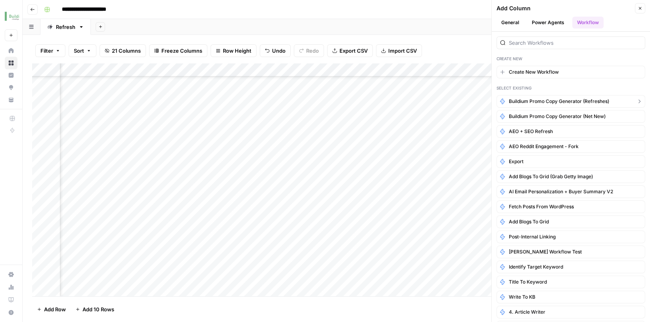
click at [534, 100] on span "Buildium Promo Copy Generator (Refreshes)" at bounding box center [558, 101] width 100 height 7
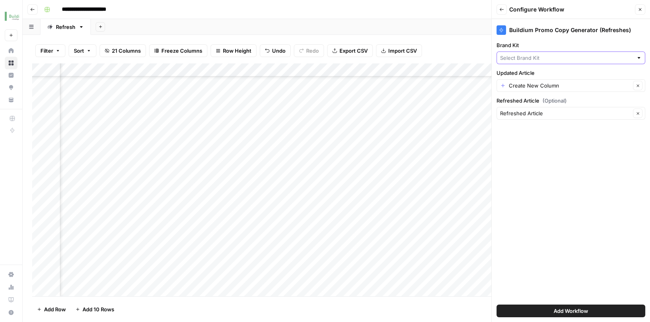
click at [533, 59] on input "Brand Kit" at bounding box center [566, 58] width 133 height 8
click at [524, 104] on button "Buildium 1-400" at bounding box center [570, 109] width 141 height 11
type input "Buildium 1-400"
click at [553, 59] on input "Brand Kit" at bounding box center [565, 58] width 130 height 8
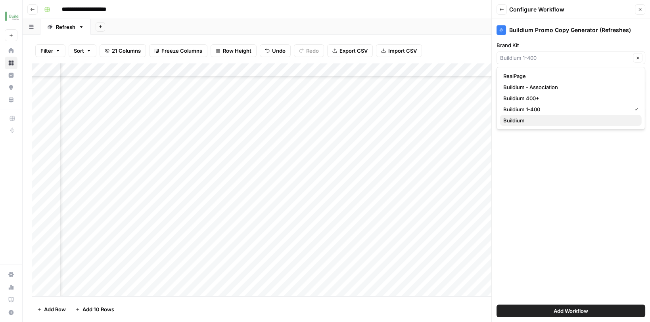
click at [520, 118] on span "Buildium" at bounding box center [569, 121] width 132 height 8
type input "Buildium"
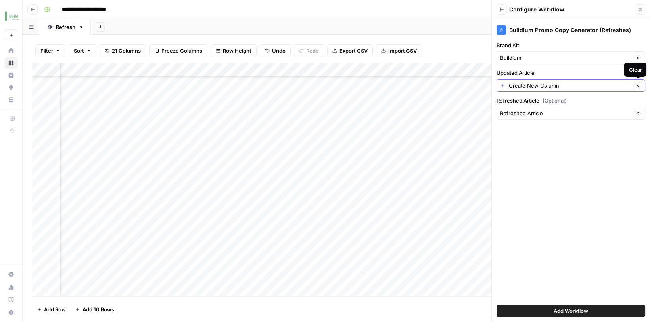
click at [637, 84] on icon "button" at bounding box center [637, 85] width 2 height 2
click at [559, 311] on span "Add Workflow" at bounding box center [570, 311] width 34 height 8
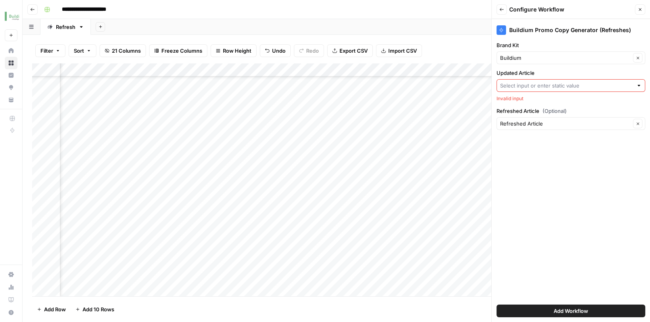
click at [519, 88] on input "Updated Article" at bounding box center [566, 86] width 133 height 8
click at [530, 115] on span "Refreshed Article" at bounding box center [564, 115] width 122 height 8
type input "Refreshed Article"
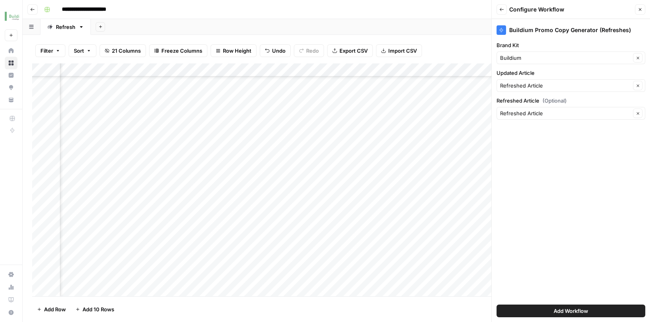
click at [581, 310] on span "Add Workflow" at bounding box center [570, 311] width 34 height 8
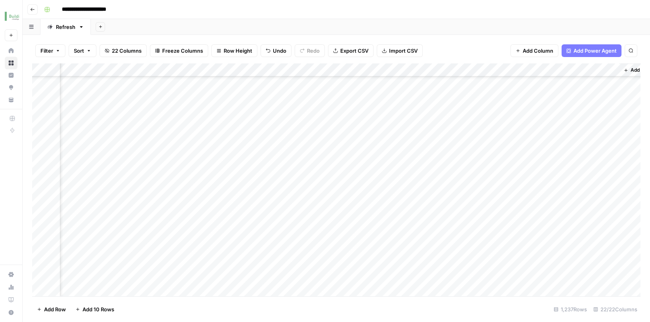
scroll to position [2641, 1465]
click at [522, 94] on div "Add Column" at bounding box center [336, 180] width 608 height 235
click at [588, 94] on div "Add Column" at bounding box center [336, 180] width 608 height 235
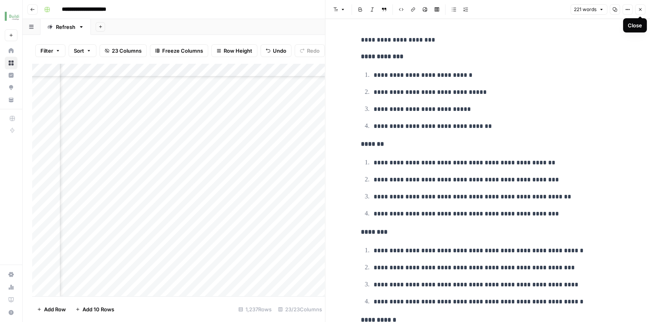
click at [640, 10] on icon "button" at bounding box center [639, 9] width 5 height 5
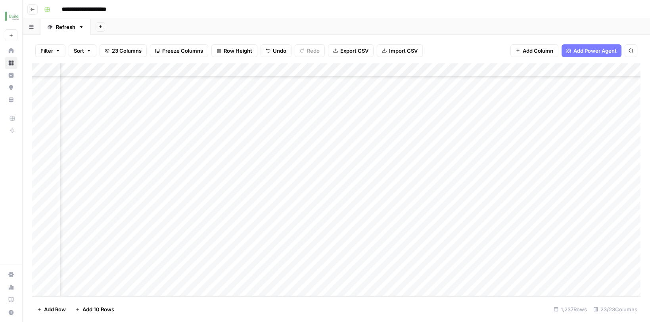
scroll to position [2641, 1536]
